Goal: Check status: Check status

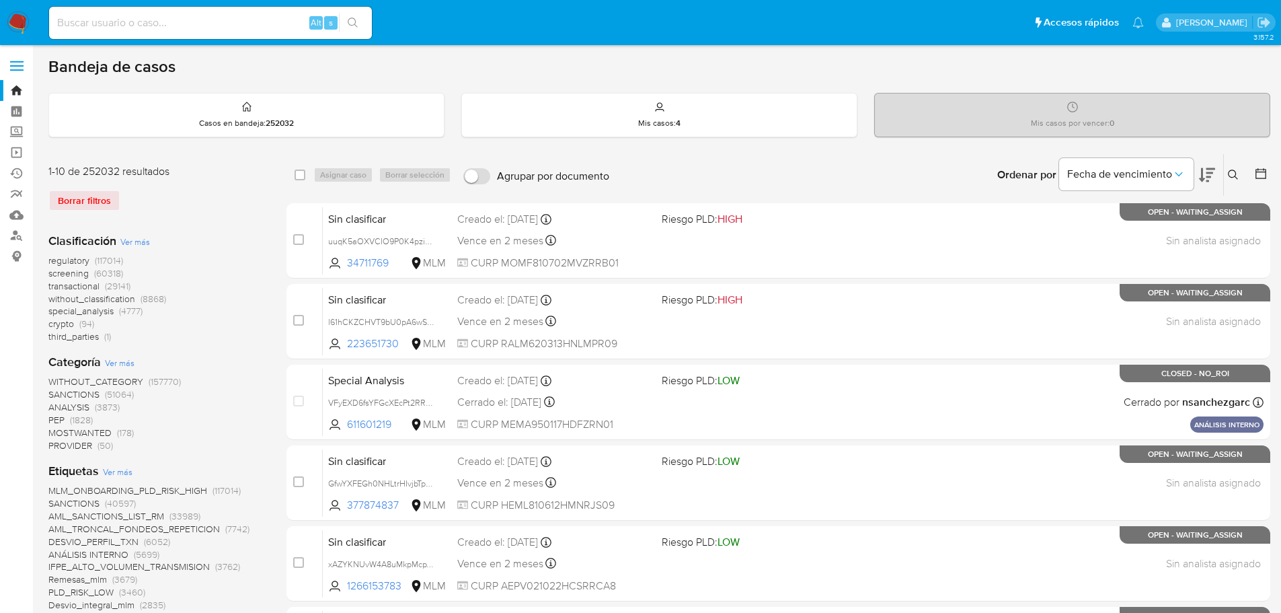
click at [199, 17] on input at bounding box center [210, 22] width 323 height 17
paste input "161983442"
type input "161983442"
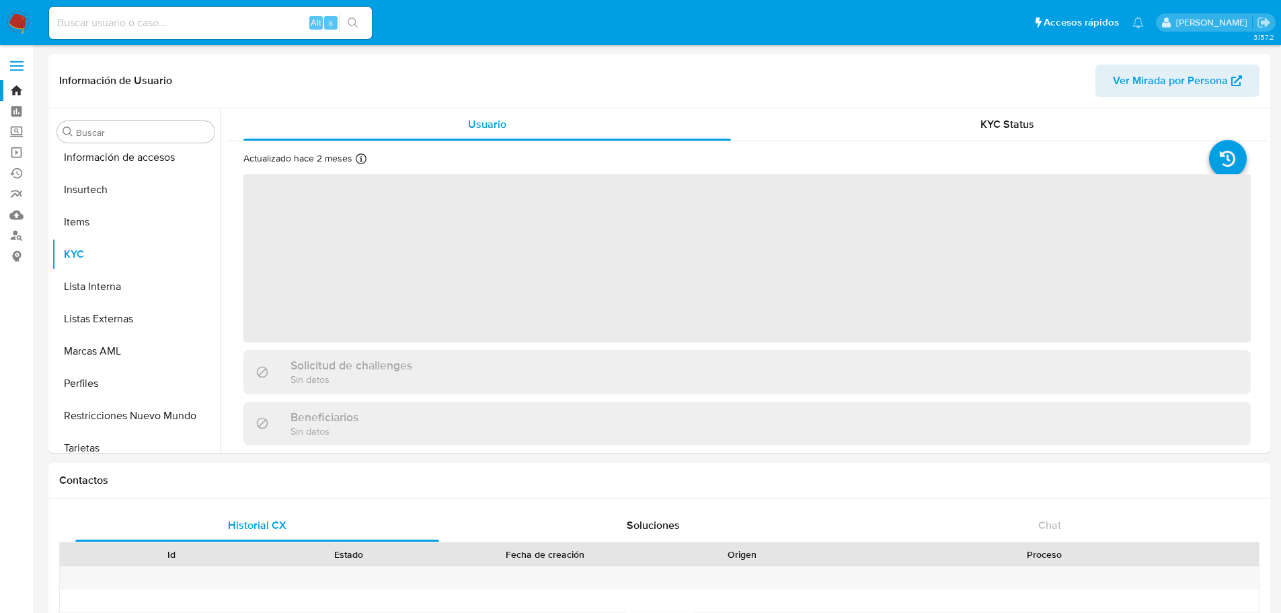
scroll to position [568, 0]
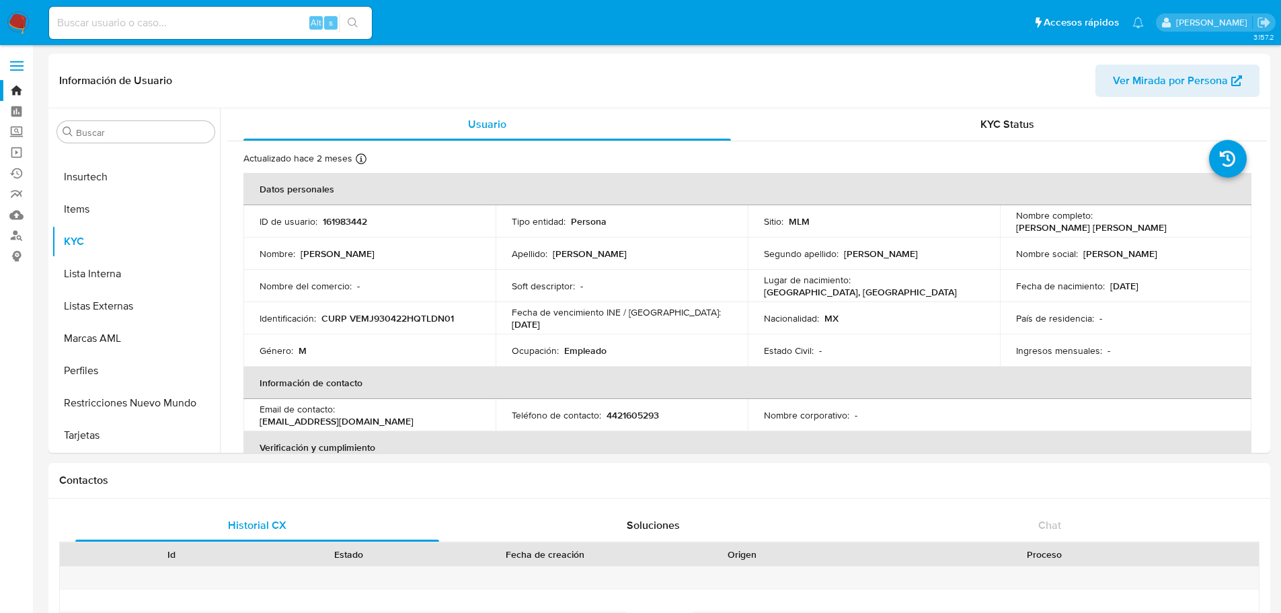
select select "10"
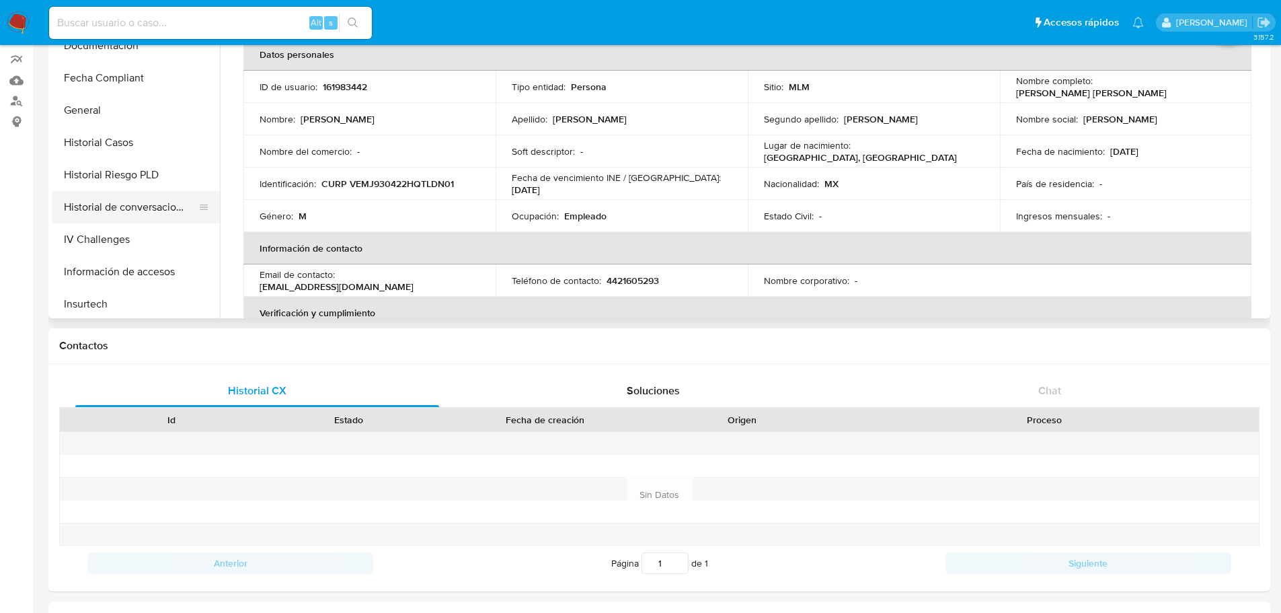
scroll to position [299, 0]
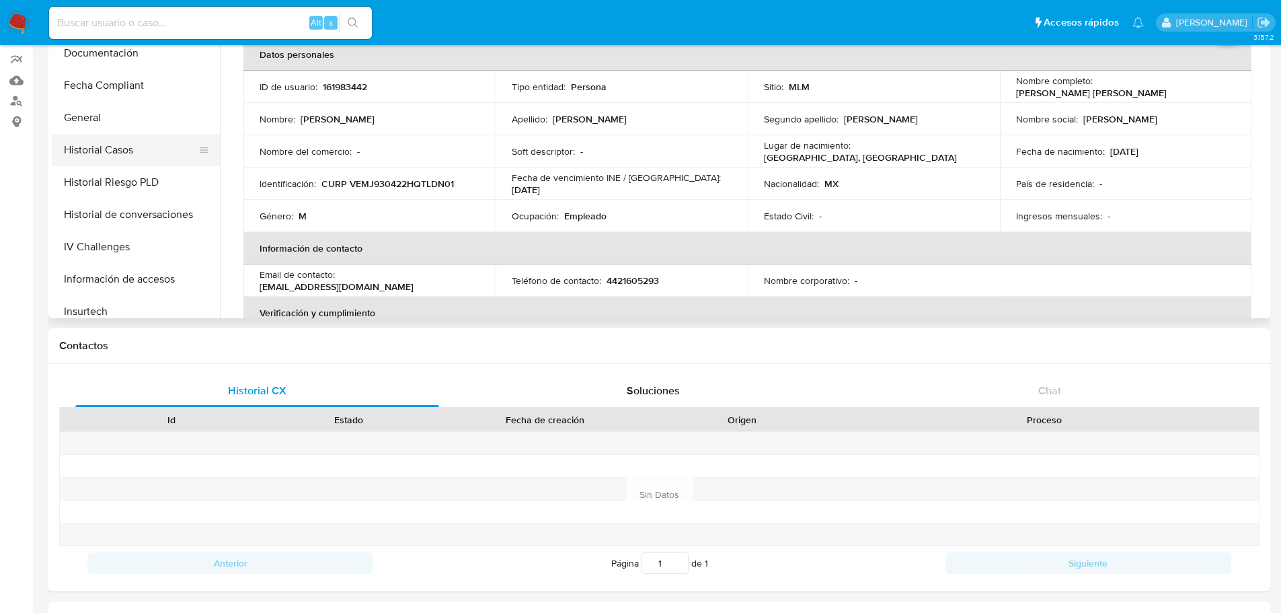
click at [114, 151] on button "Historial Casos" at bounding box center [130, 150] width 157 height 32
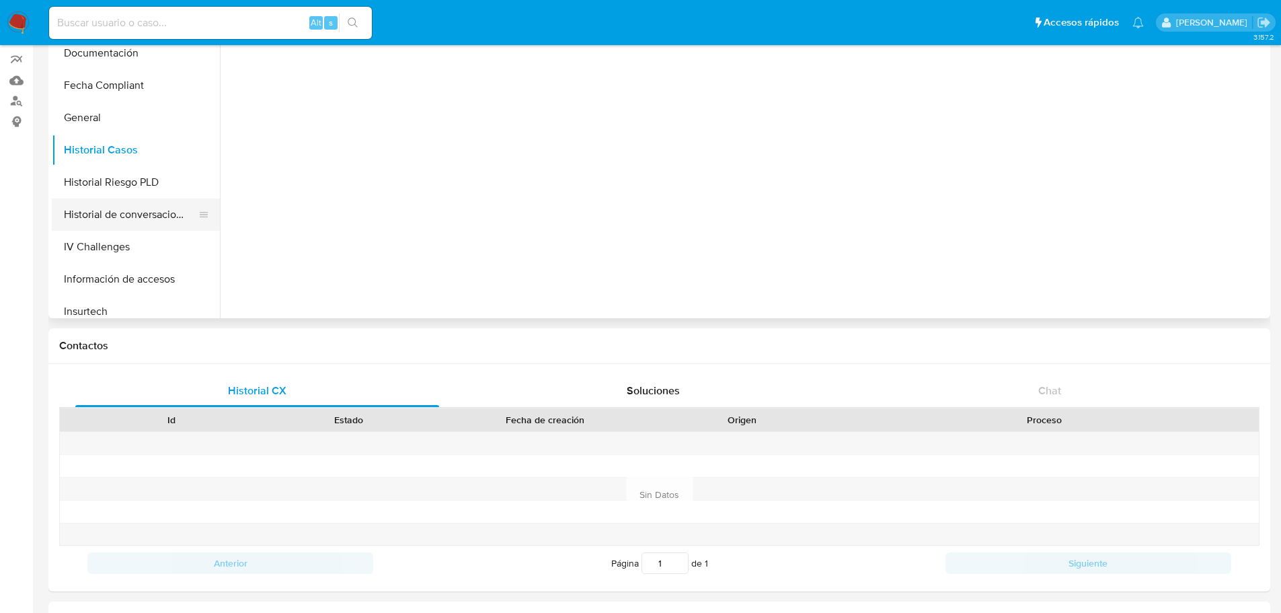
click at [133, 204] on button "Historial de conversaciones" at bounding box center [130, 214] width 157 height 32
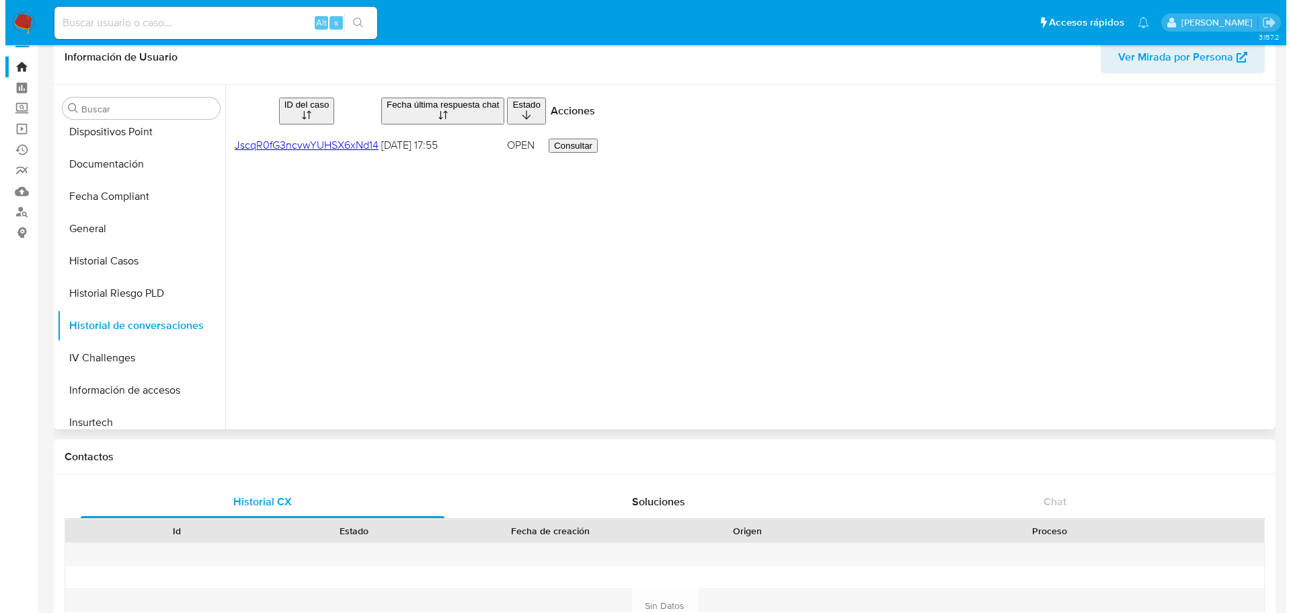
scroll to position [0, 0]
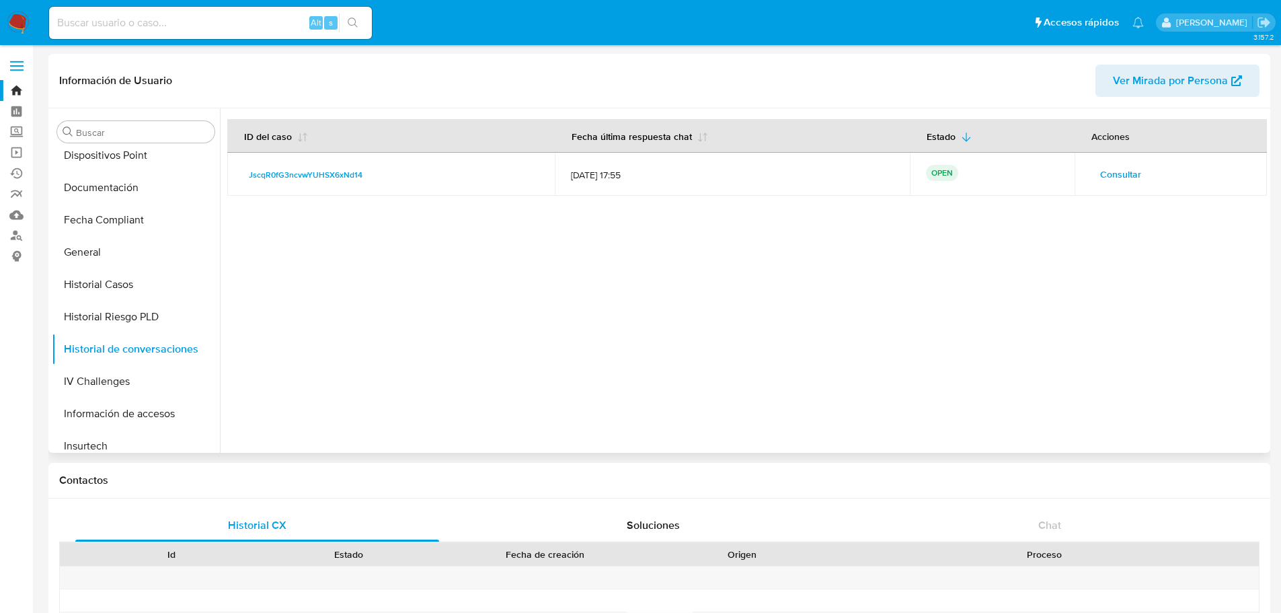
click at [1127, 169] on span "Consultar" at bounding box center [1120, 174] width 41 height 19
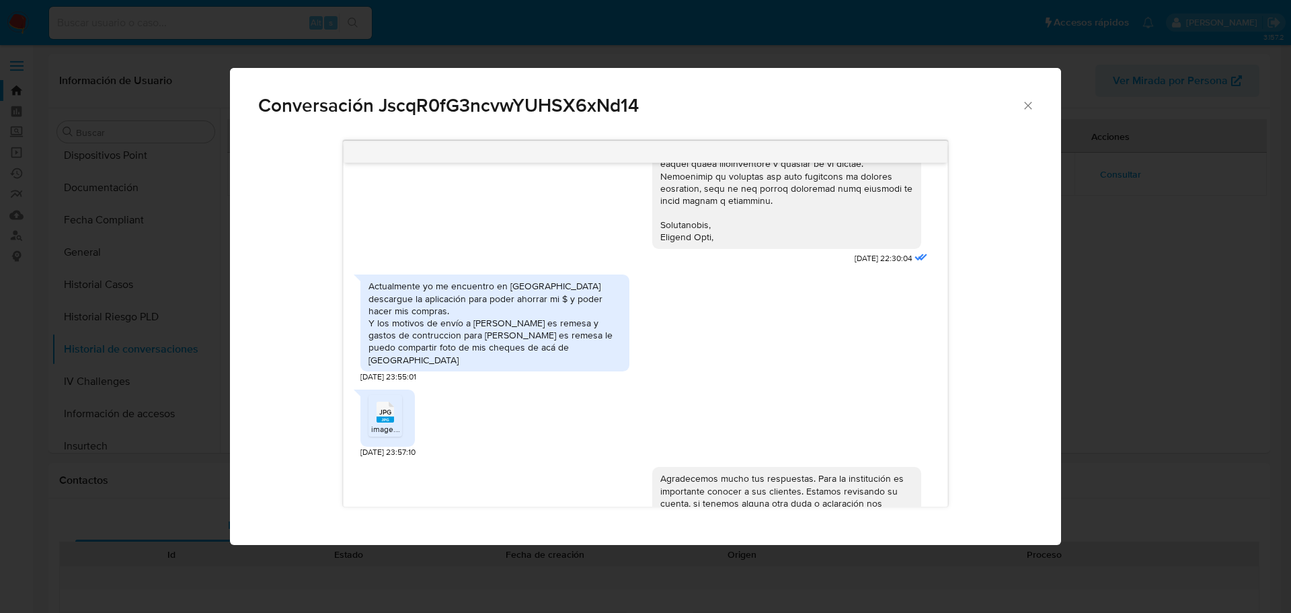
scroll to position [336, 0]
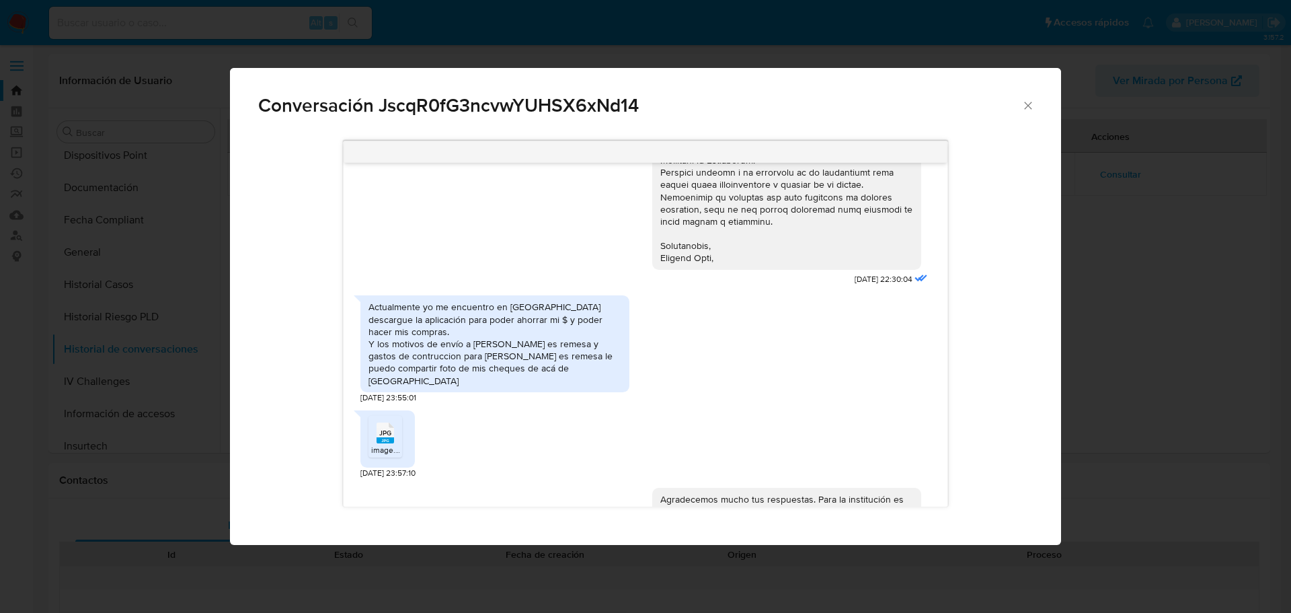
click at [397, 435] on div "JPG JPG" at bounding box center [385, 431] width 28 height 26
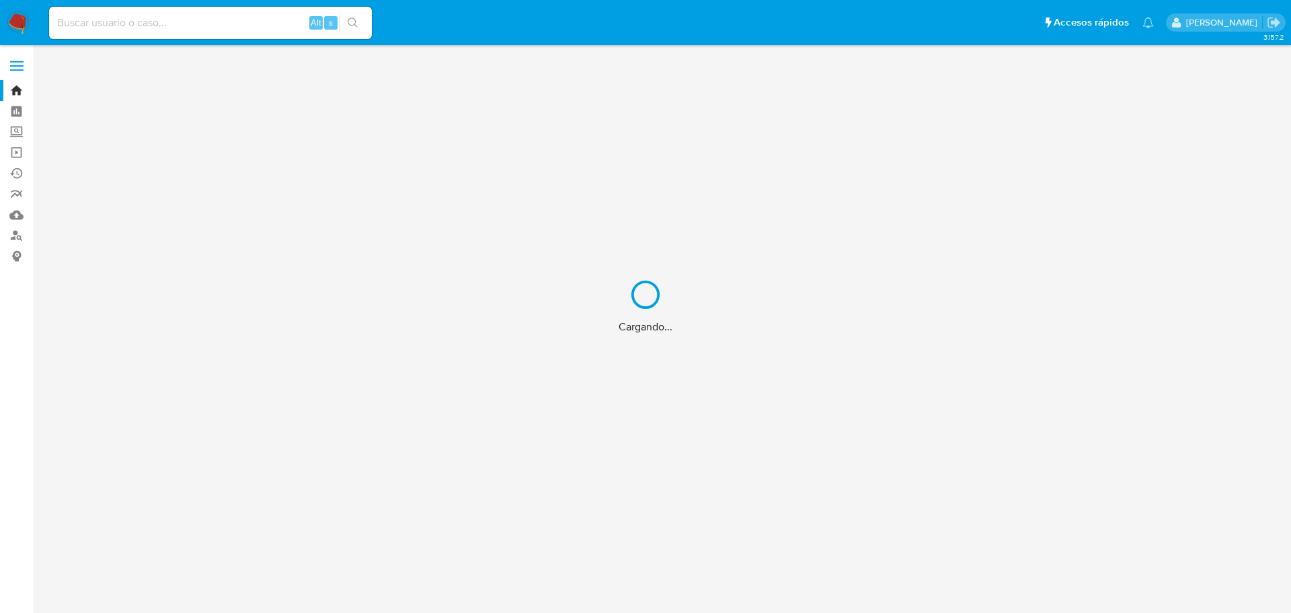
click at [141, 26] on div "Cargando..." at bounding box center [645, 306] width 1291 height 613
click at [141, 28] on input at bounding box center [210, 22] width 323 height 17
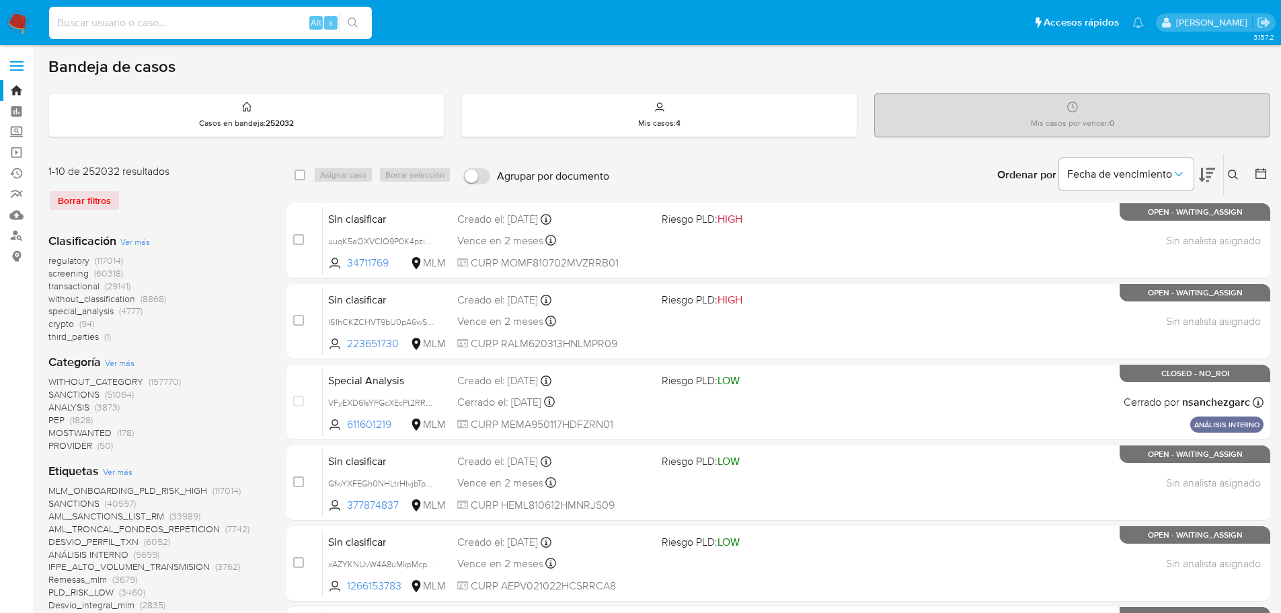
click at [142, 27] on input at bounding box center [210, 22] width 323 height 17
paste input "Rw7t46LfGNAZhQUdSXt9ZEf5"
type input "Rw7t46LfGNAZhQUdSXt9ZEf5"
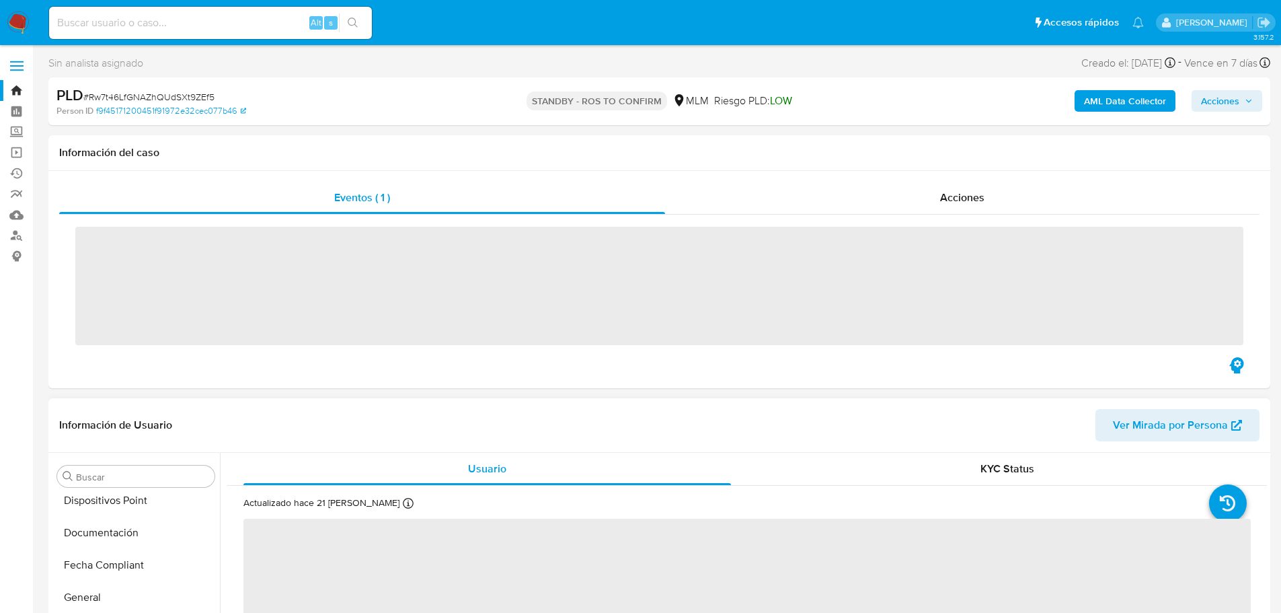
scroll to position [568, 0]
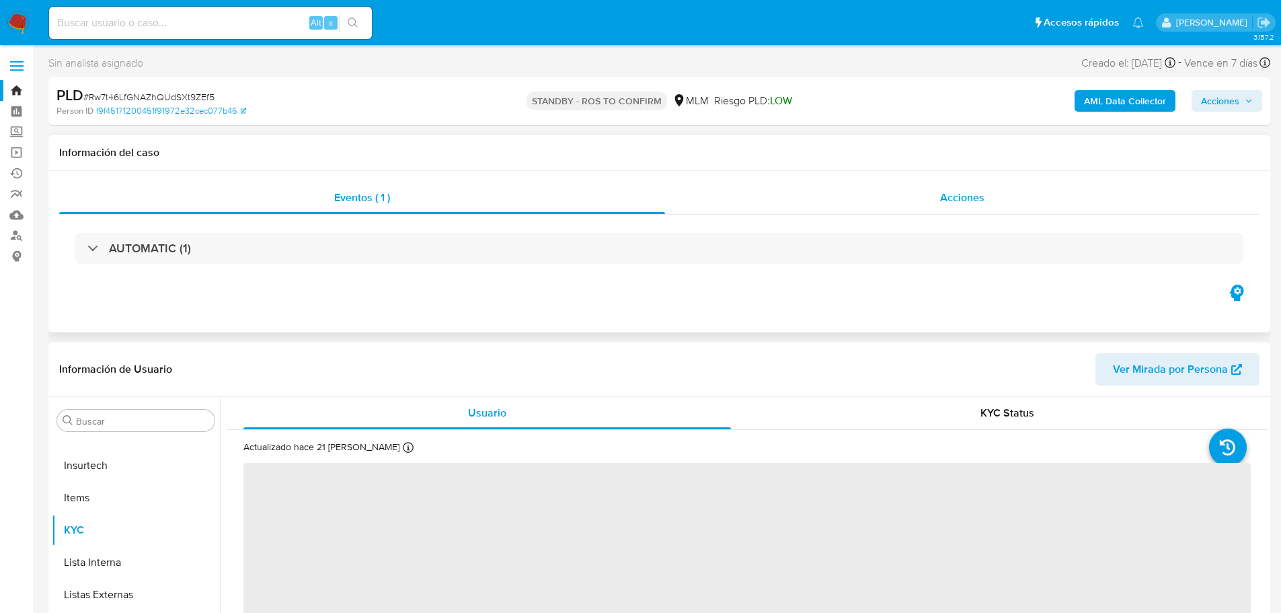
click at [915, 182] on div "Acciones" at bounding box center [962, 198] width 594 height 32
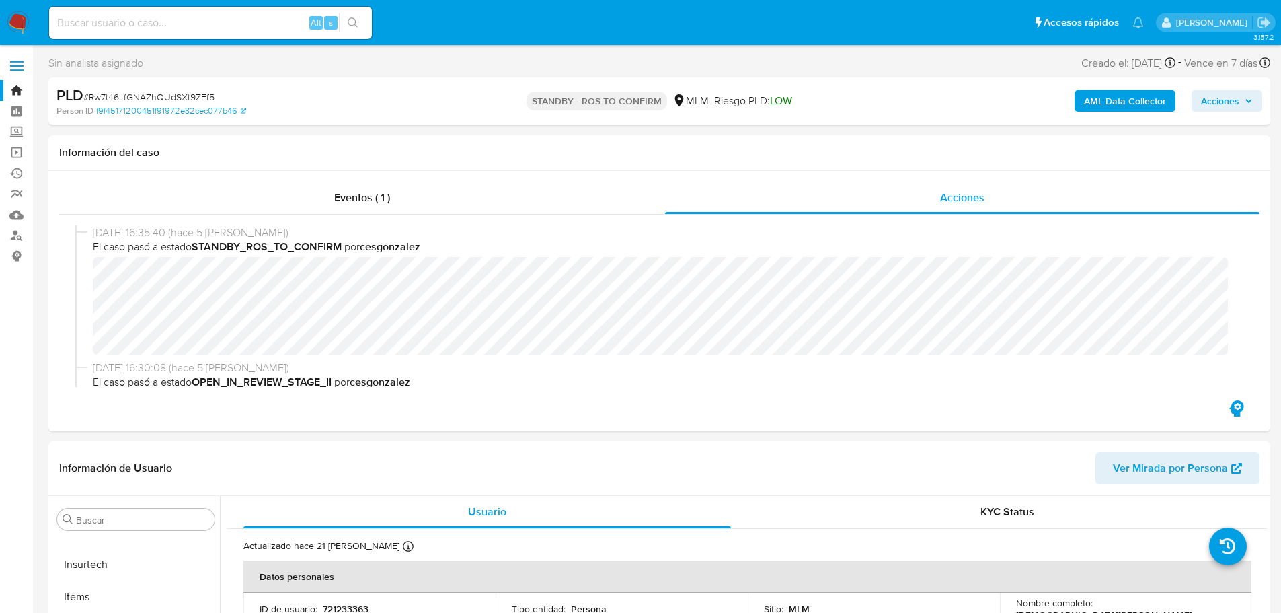
select select "10"
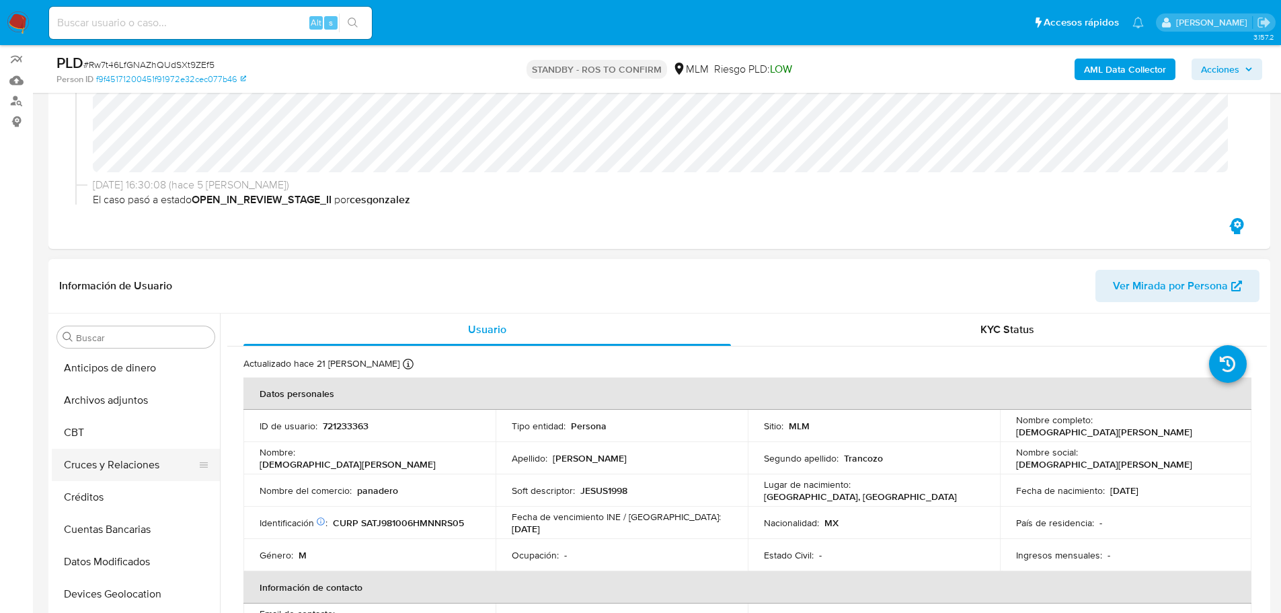
scroll to position [0, 0]
click at [110, 393] on button "Archivos adjuntos" at bounding box center [130, 401] width 157 height 32
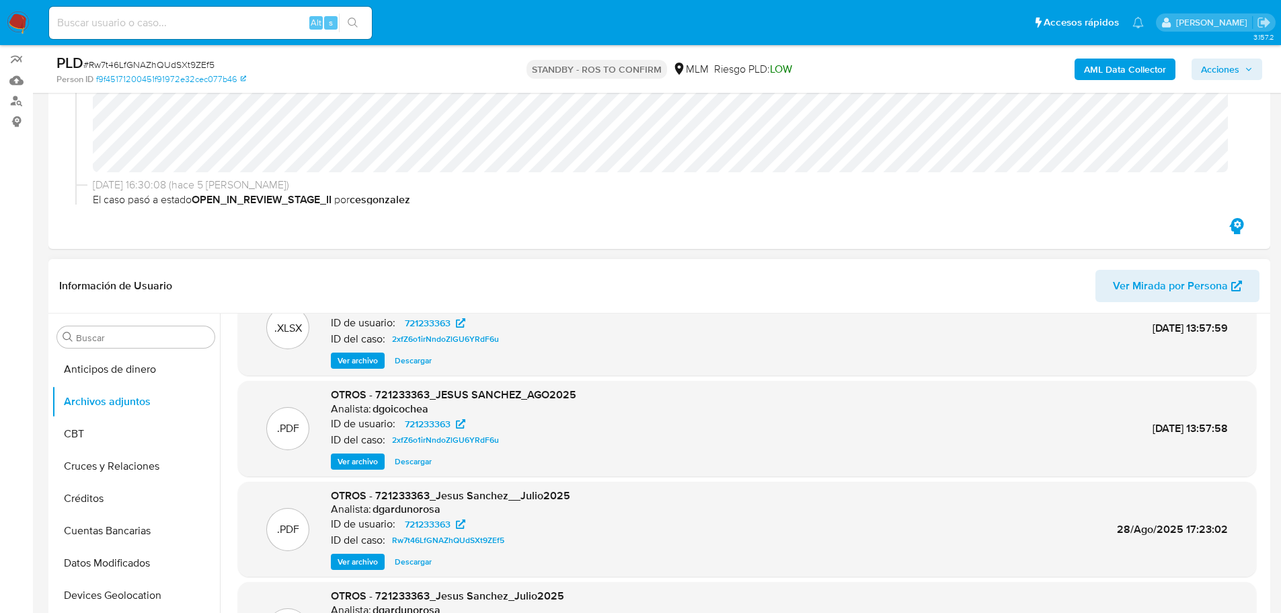
scroll to position [67, 0]
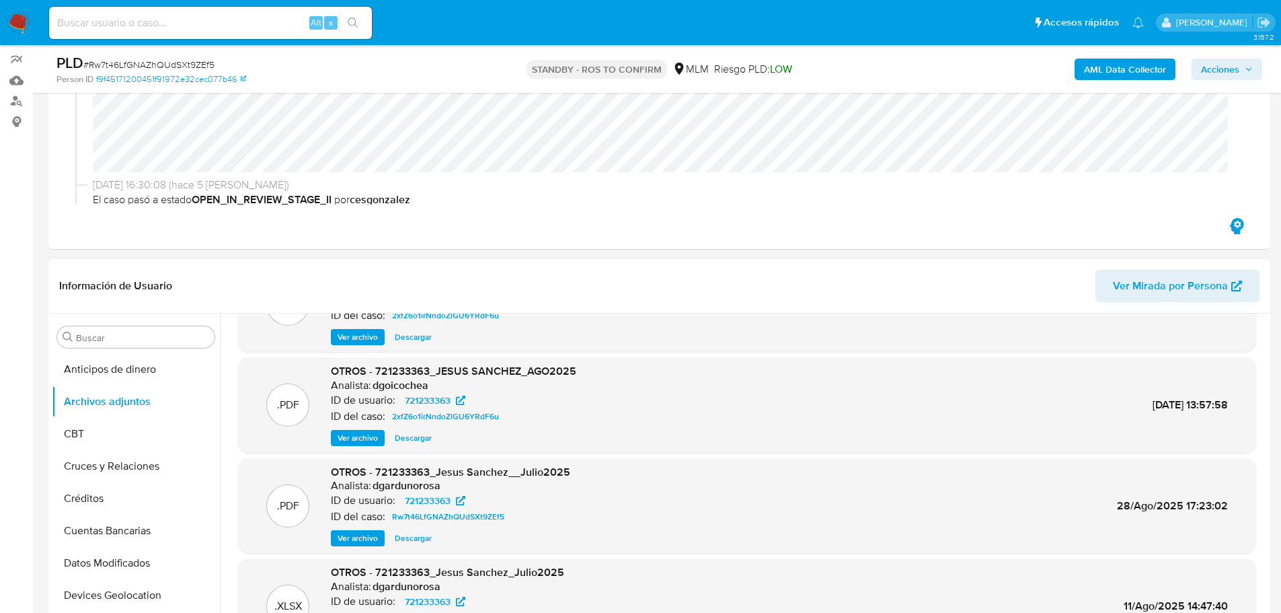
click at [377, 436] on span "Ver archivo" at bounding box center [358, 437] width 40 height 13
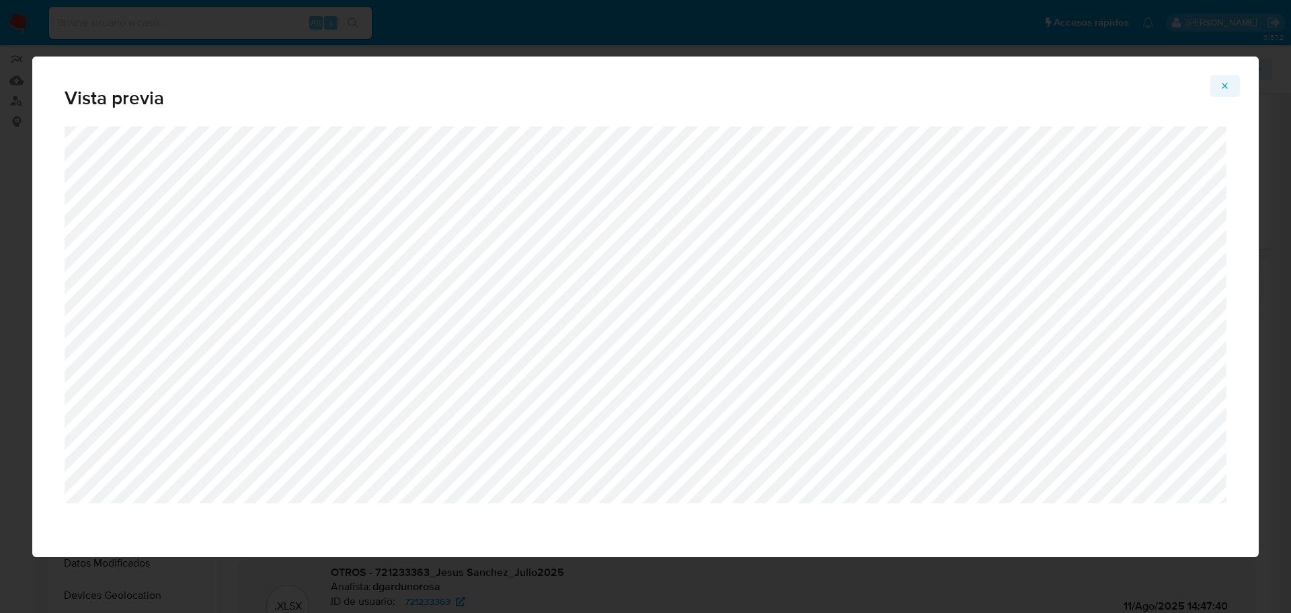
click at [1226, 81] on icon "Attachment preview" at bounding box center [1225, 86] width 11 height 11
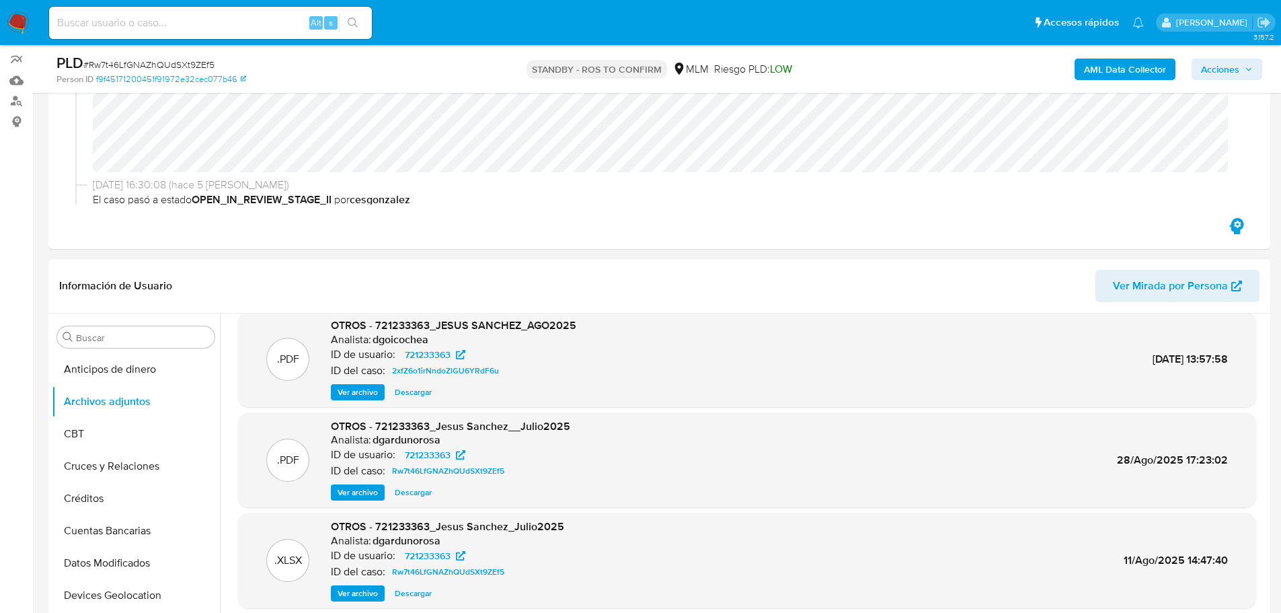
scroll to position [202, 0]
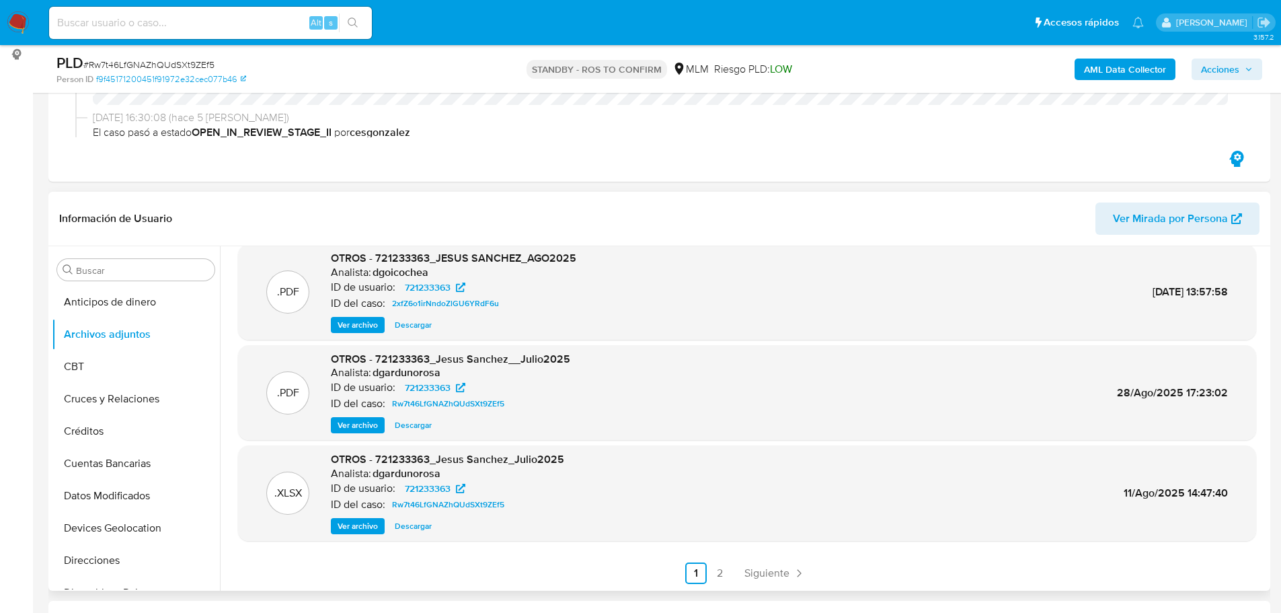
click at [365, 426] on span "Ver archivo" at bounding box center [358, 424] width 40 height 13
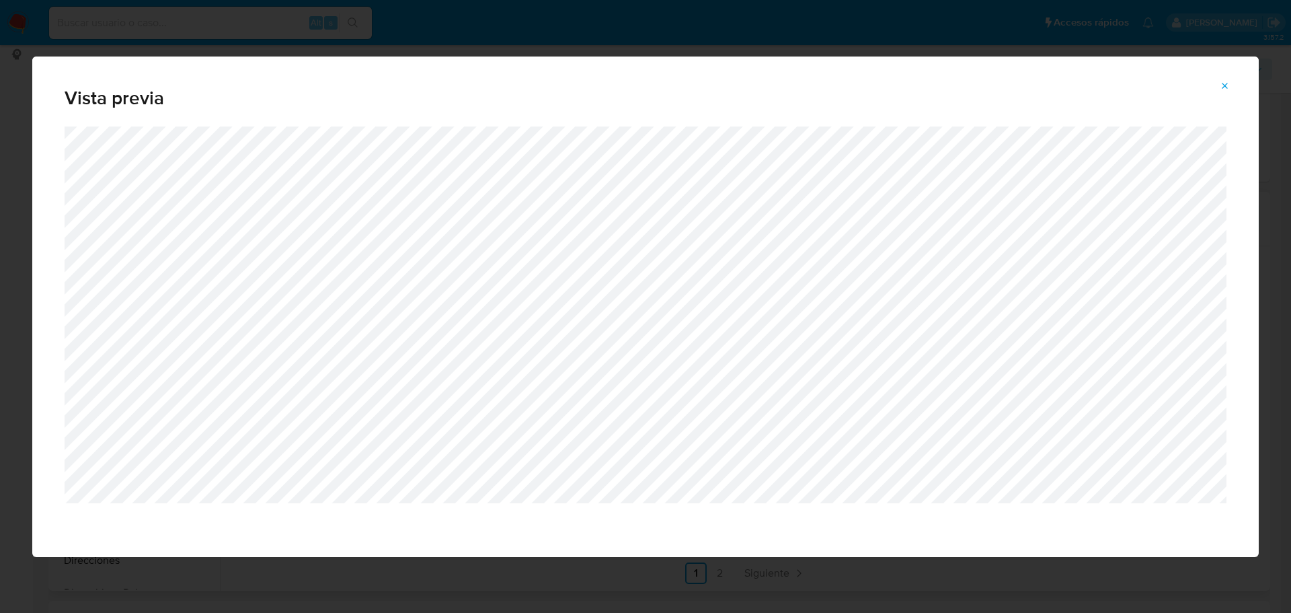
click at [1229, 92] on span "Attachment preview" at bounding box center [1225, 86] width 11 height 19
